Goal: Information Seeking & Learning: Learn about a topic

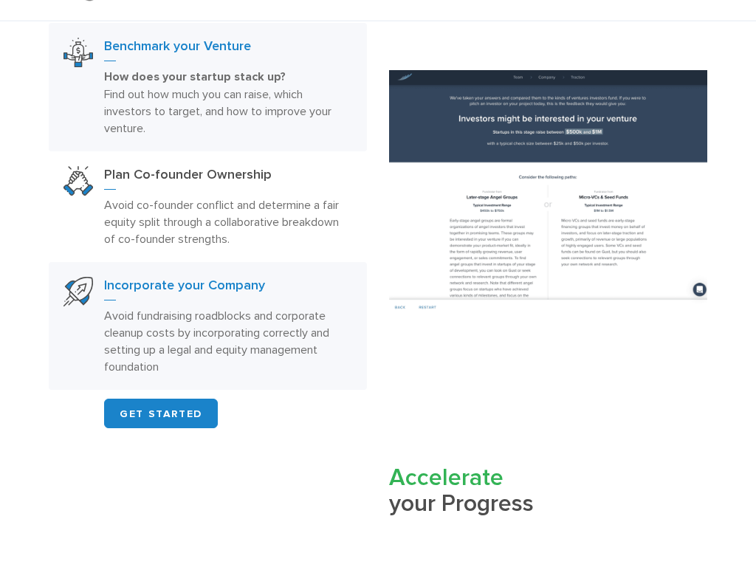
scroll to position [643, 0]
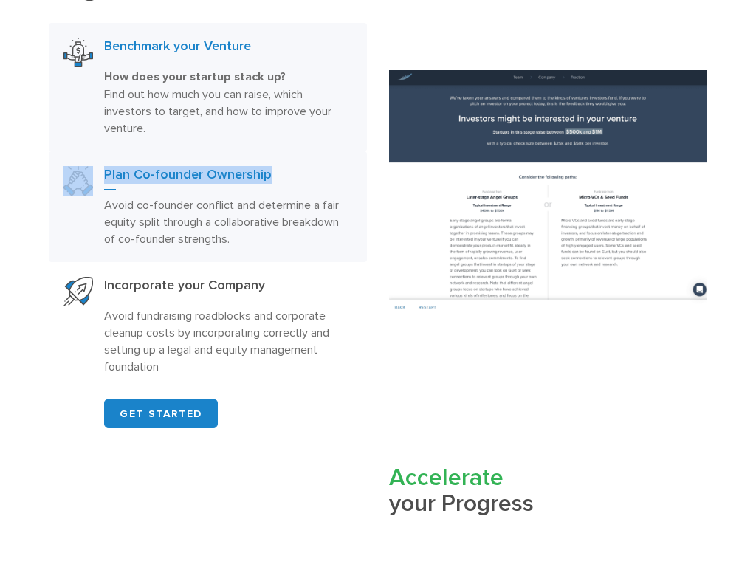
drag, startPoint x: 280, startPoint y: 170, endPoint x: 94, endPoint y: 168, distance: 186.0
click at [93, 190] on link "Plan Co-founder Ownership Avoid co-founder conflict and determine a fair equity…" at bounding box center [208, 245] width 318 height 111
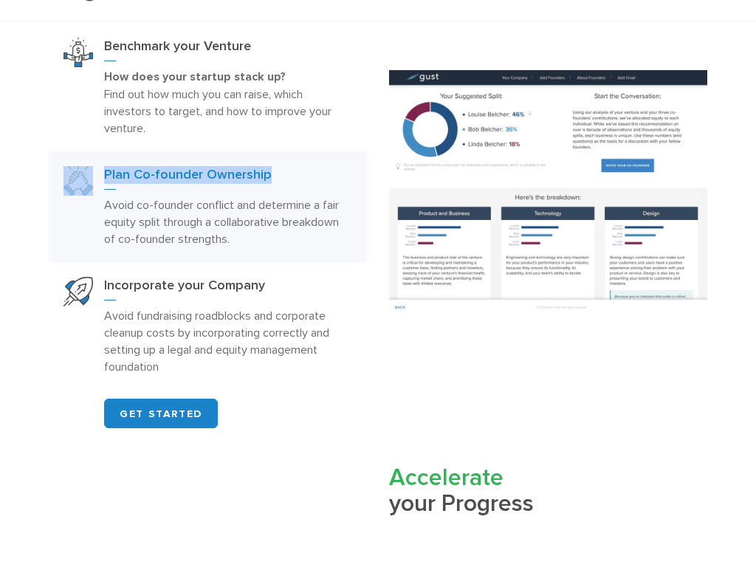
drag, startPoint x: 270, startPoint y: 275, endPoint x: 231, endPoint y: 219, distance: 68.4
click at [231, 235] on p "Avoid co-founder conflict and determine a fair equity split through a collabora…" at bounding box center [228, 260] width 248 height 51
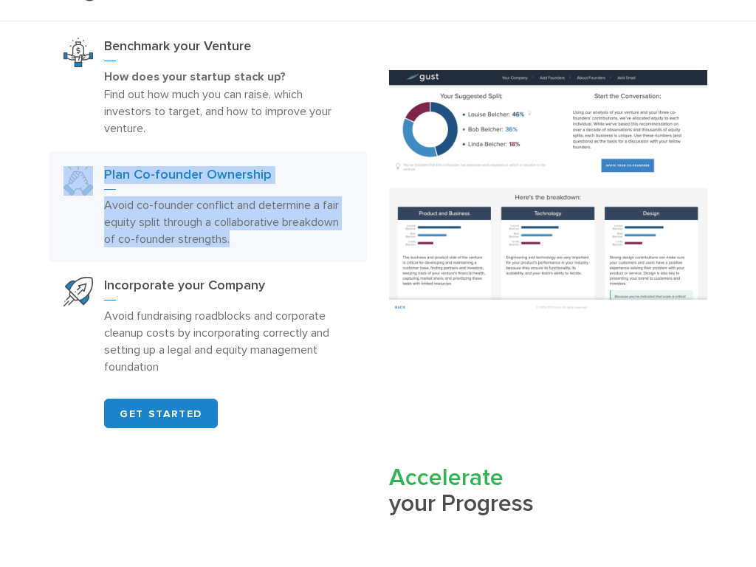
drag, startPoint x: 247, startPoint y: 241, endPoint x: 94, endPoint y: 194, distance: 160.6
click at [92, 193] on link "Plan Co-founder Ownership Avoid co-founder conflict and determine a fair equity…" at bounding box center [208, 245] width 318 height 111
drag, startPoint x: 255, startPoint y: 301, endPoint x: 289, endPoint y: 232, distance: 77.6
click at [289, 235] on p "Avoid co-founder conflict and determine a fair equity split through a collabora…" at bounding box center [228, 260] width 248 height 51
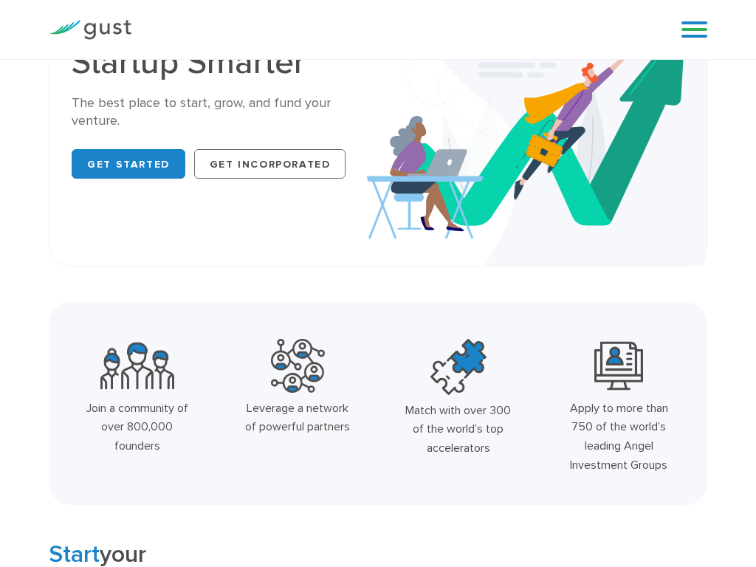
scroll to position [0, 0]
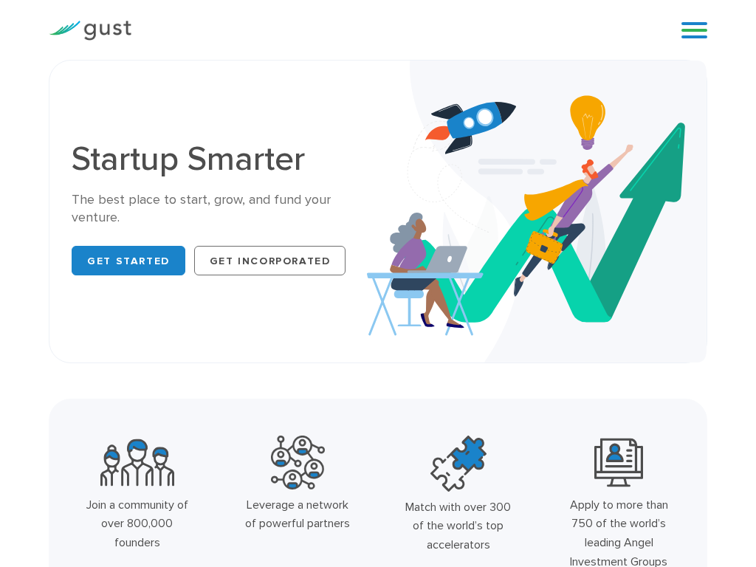
click at [697, 32] on link at bounding box center [694, 29] width 26 height 22
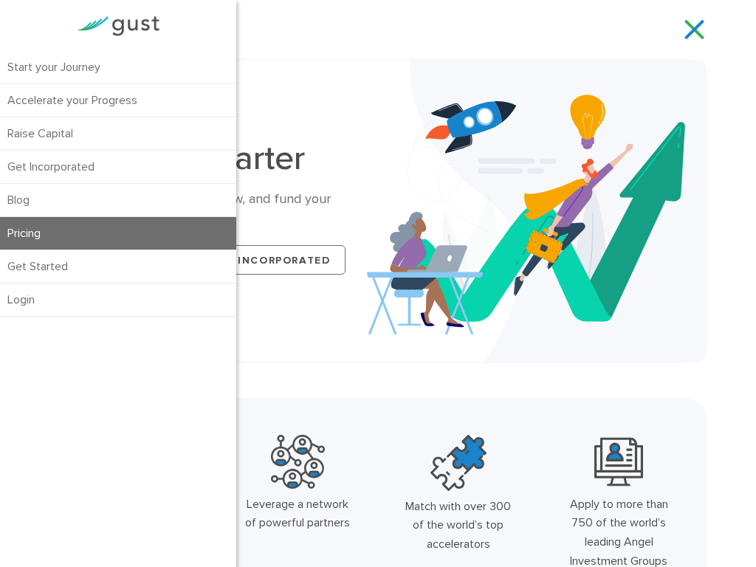
click at [92, 230] on link "Pricing" at bounding box center [118, 233] width 236 height 32
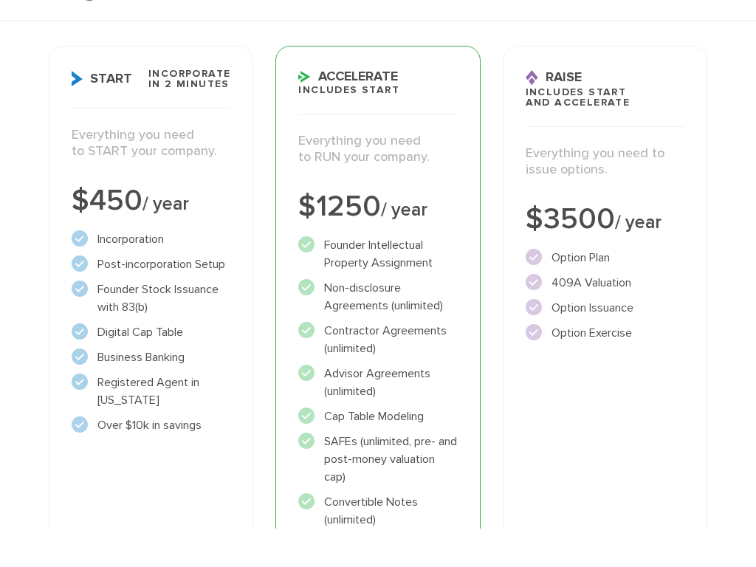
scroll to position [178, 0]
drag, startPoint x: 216, startPoint y: 424, endPoint x: 96, endPoint y: 244, distance: 216.2
click at [65, 234] on div "Start Incorporate in 2 Minutes Everything you need to START your company. $450 …" at bounding box center [151, 424] width 204 height 680
drag, startPoint x: 220, startPoint y: 303, endPoint x: 20, endPoint y: 297, distance: 200.1
click at [20, 297] on div "Choose Your Plan Upgrade anytime Start Incorporate in 2 Minutes Everything you …" at bounding box center [378, 346] width 756 height 857
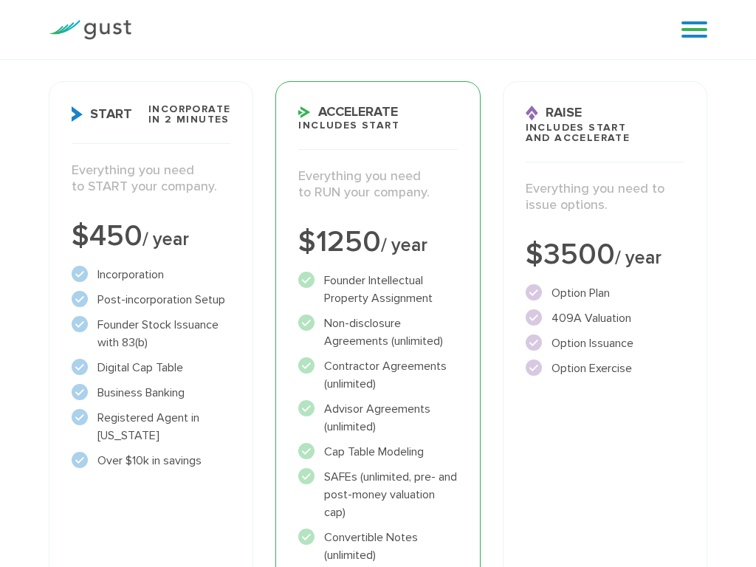
scroll to position [0, 0]
